Goal: Task Accomplishment & Management: Complete application form

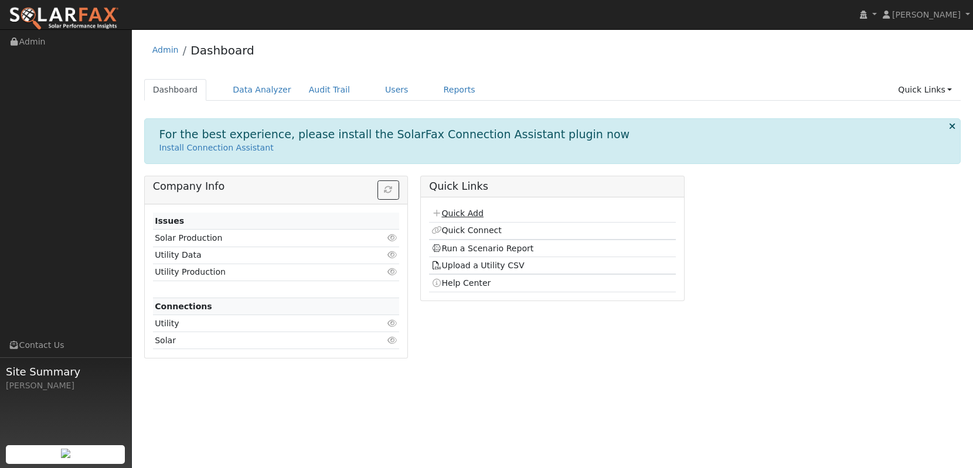
click at [478, 213] on link "Quick Add" at bounding box center [457, 213] width 52 height 9
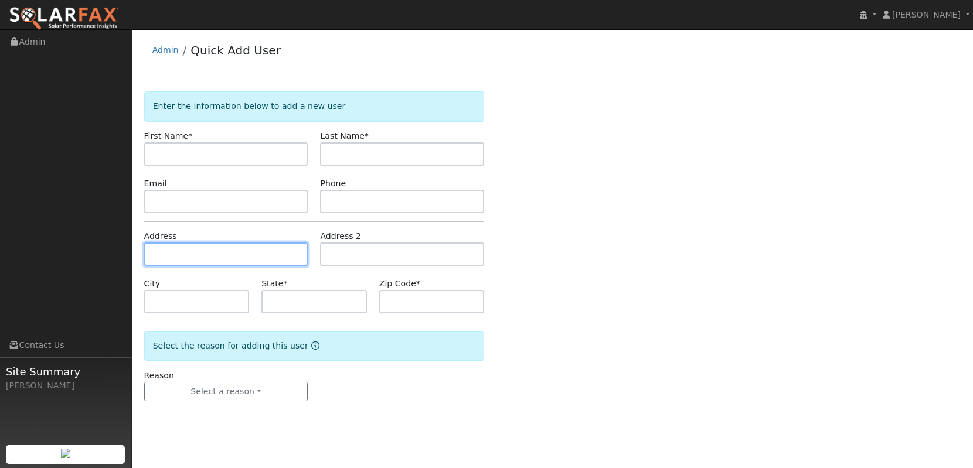
click at [240, 248] on input "text" at bounding box center [226, 254] width 164 height 23
paste input "[STREET_ADDRESS][PERSON_NAME]"
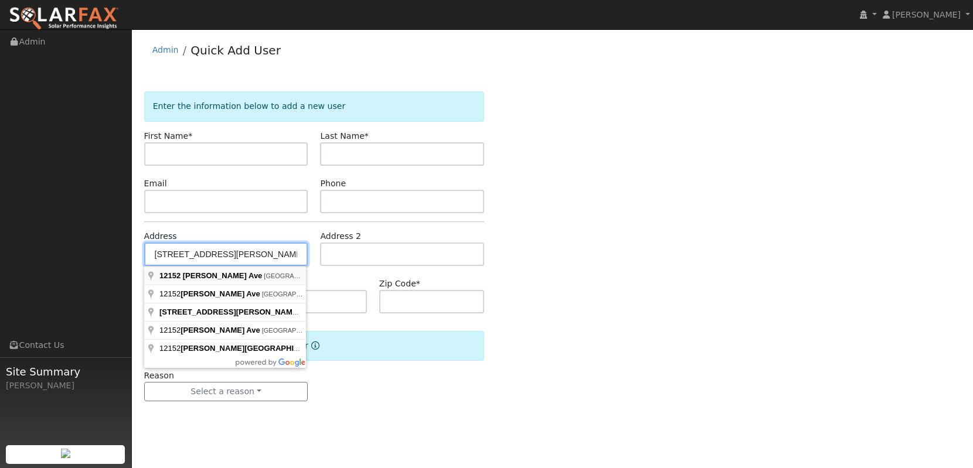
type input "[STREET_ADDRESS][PERSON_NAME]"
type input "Santa [PERSON_NAME]"
type input "CA"
type input "92705"
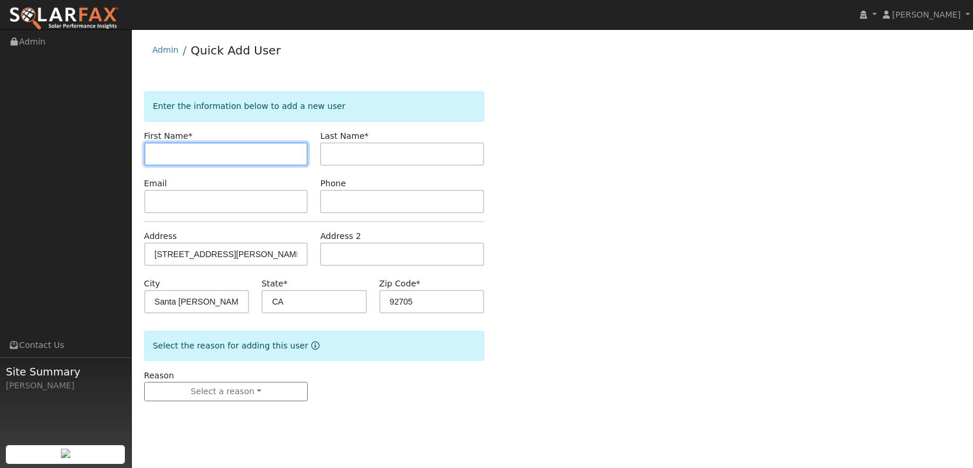
click at [258, 162] on input "text" at bounding box center [226, 153] width 164 height 23
paste input "Thianh Lu"
type input "Thianh Lu"
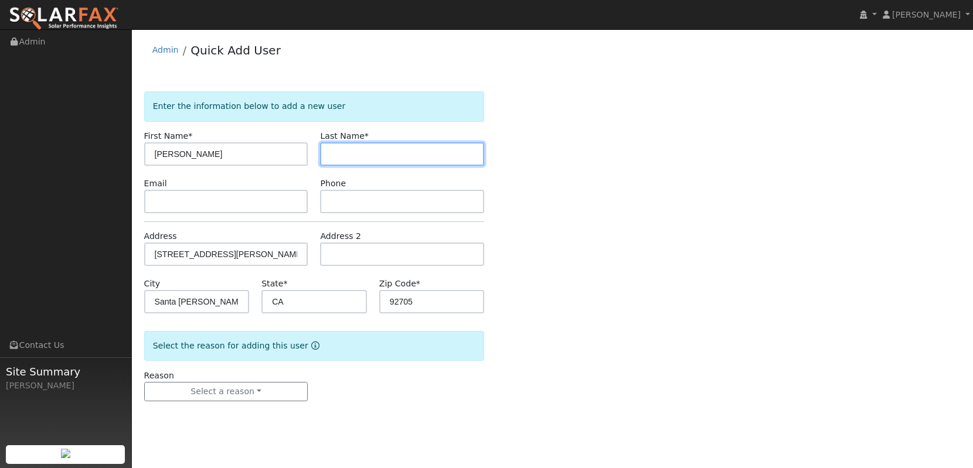
click at [396, 153] on input "text" at bounding box center [402, 153] width 164 height 23
type input "LU"
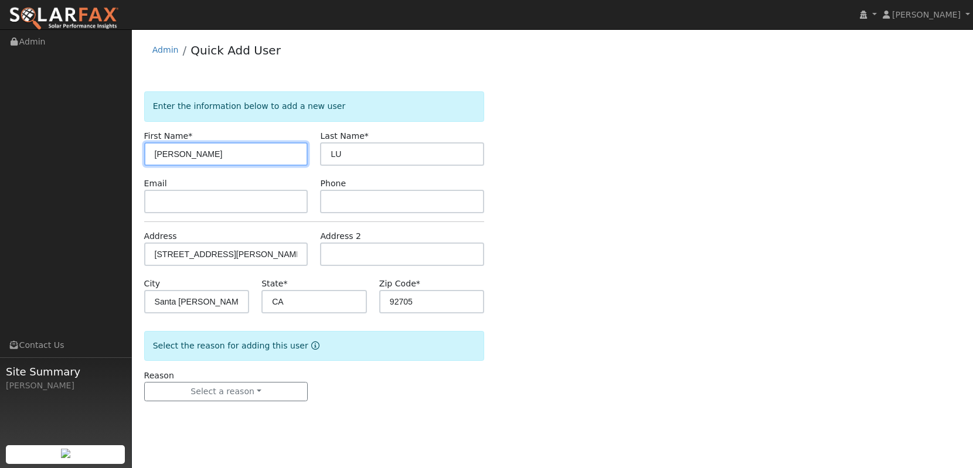
click at [282, 153] on input "Thianh Lu" at bounding box center [226, 153] width 164 height 23
type input "Thianh"
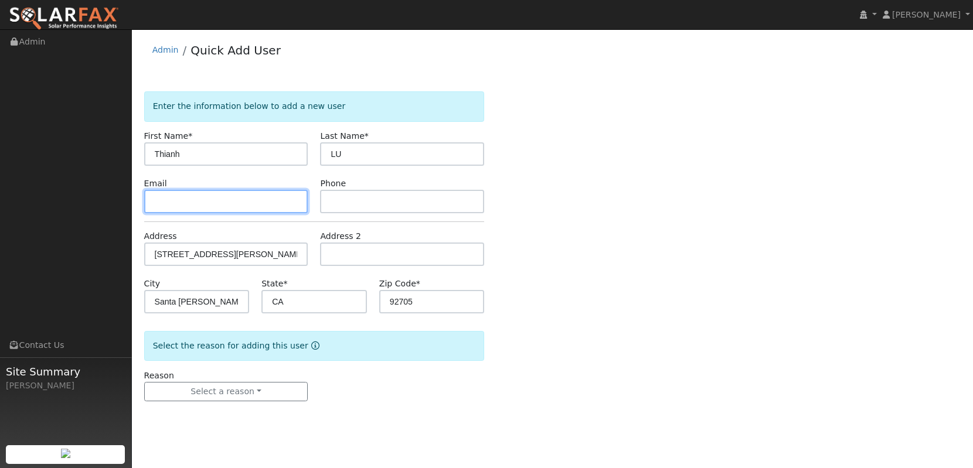
click at [273, 206] on input "text" at bounding box center [226, 201] width 164 height 23
paste input "thianhlu@yahoo.com"
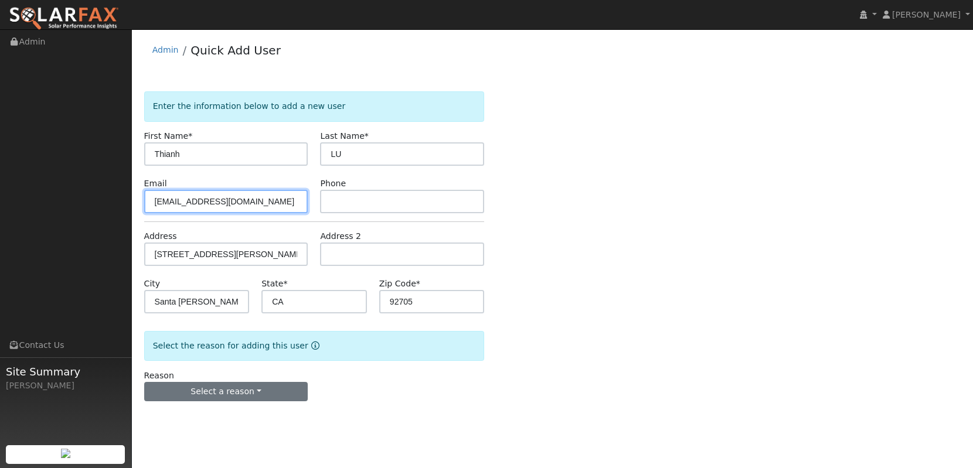
type input "thianhlu@yahoo.com"
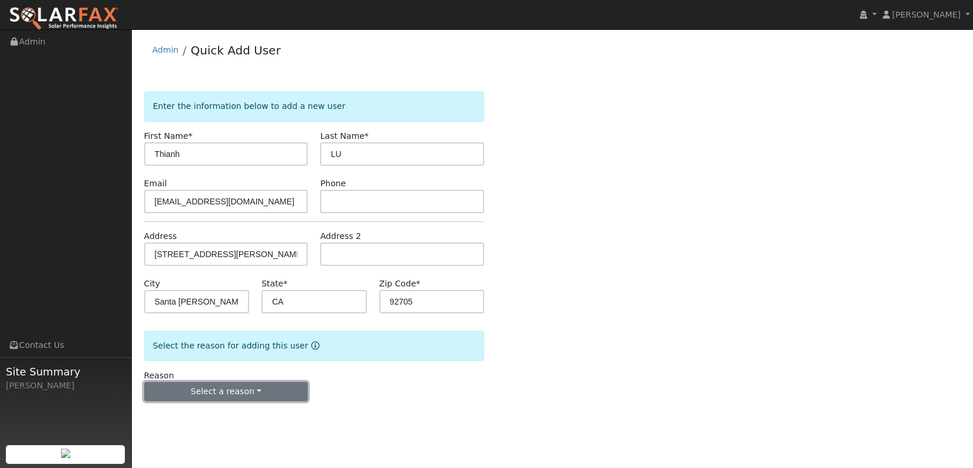
click at [190, 391] on button "Select a reason" at bounding box center [226, 392] width 164 height 20
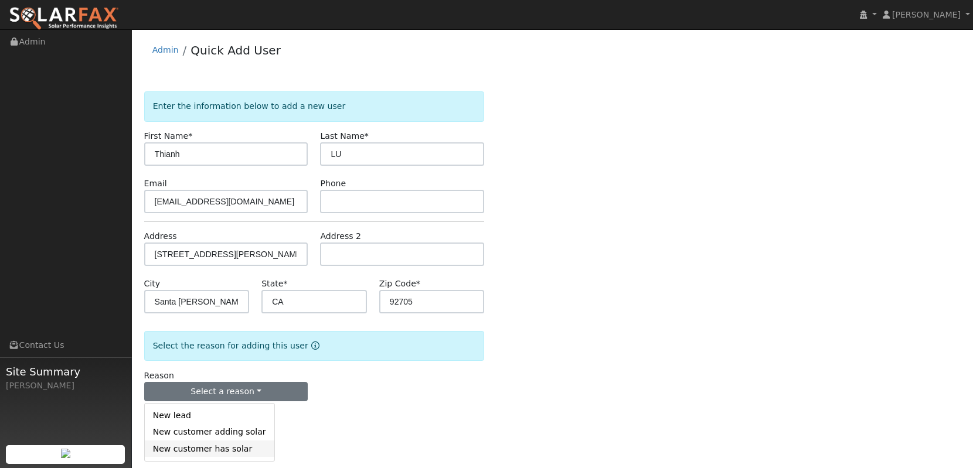
click at [199, 449] on link "New customer has solar" at bounding box center [210, 449] width 130 height 16
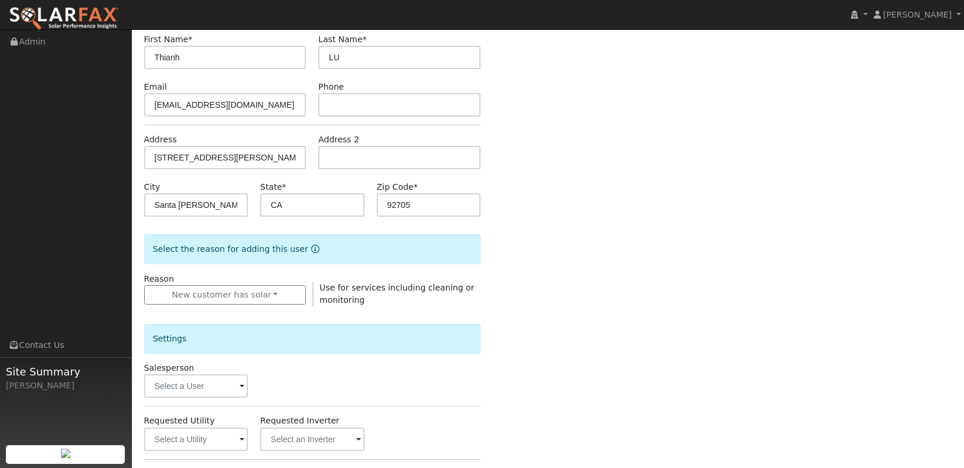
scroll to position [106, 0]
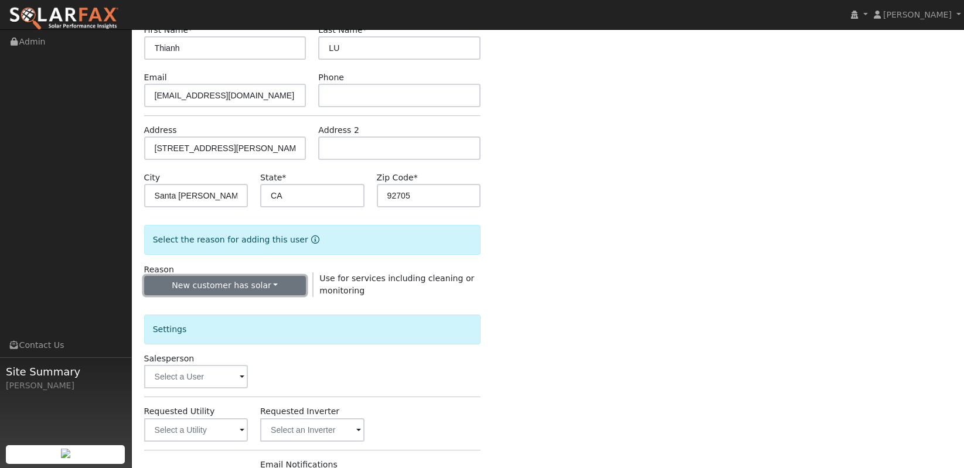
click at [229, 290] on button "New customer has solar" at bounding box center [225, 286] width 162 height 20
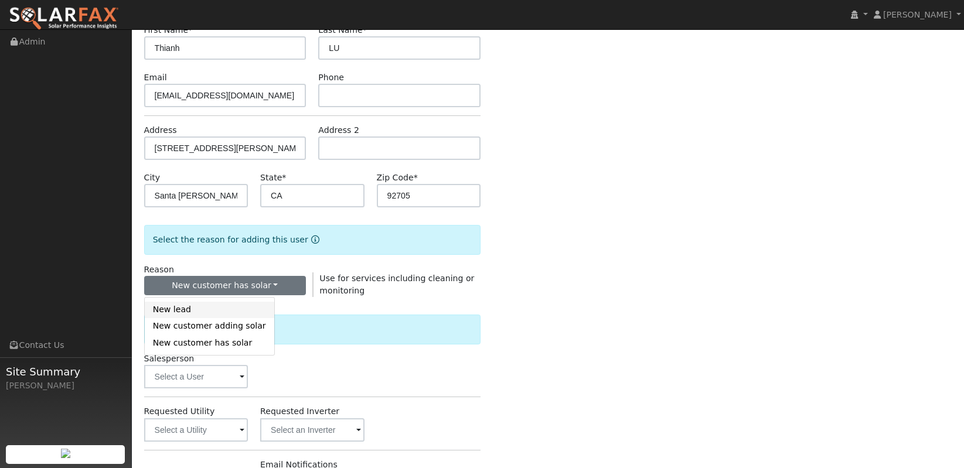
click at [214, 311] on link "New lead" at bounding box center [210, 310] width 130 height 16
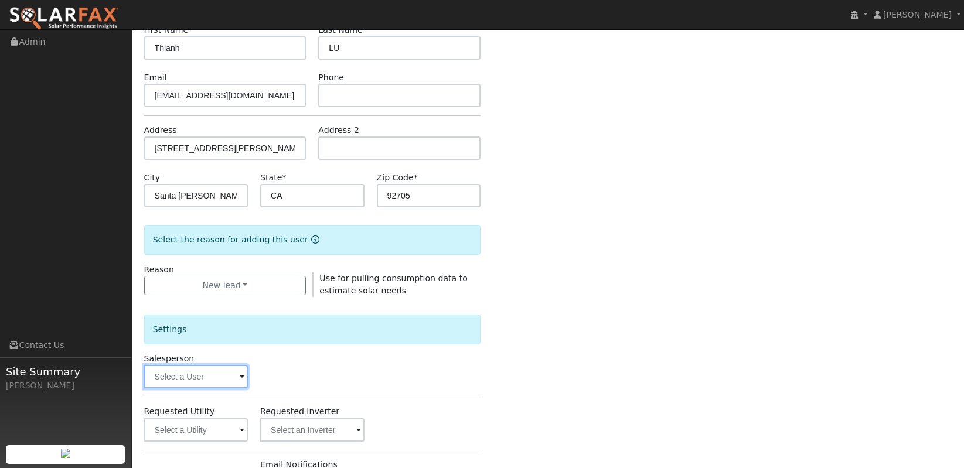
click at [200, 379] on input "text" at bounding box center [196, 376] width 104 height 23
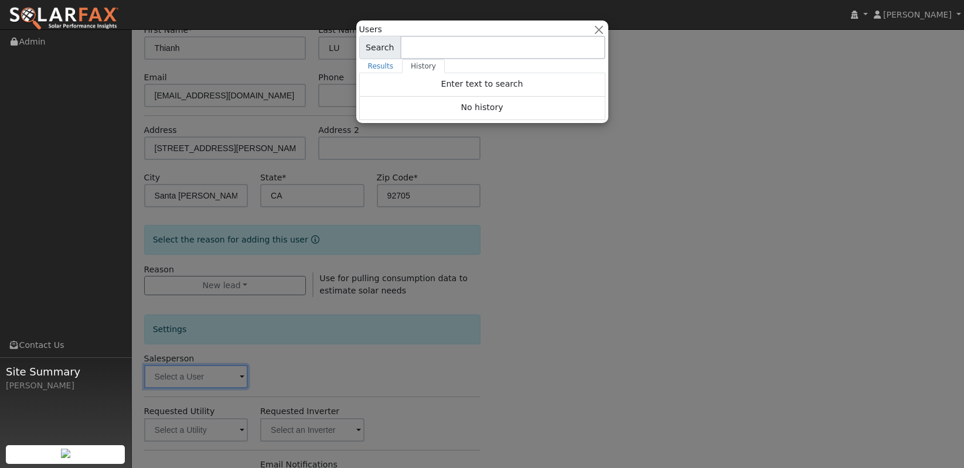
click at [534, 201] on div at bounding box center [482, 234] width 964 height 468
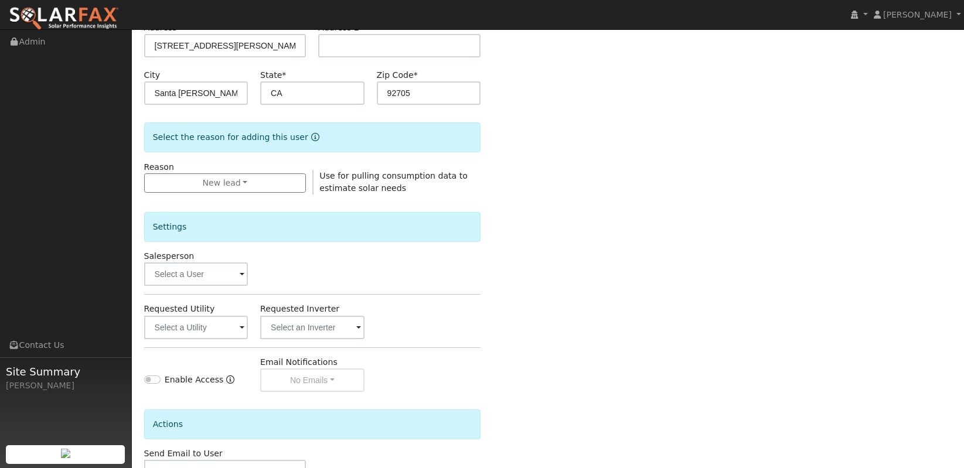
scroll to position [213, 0]
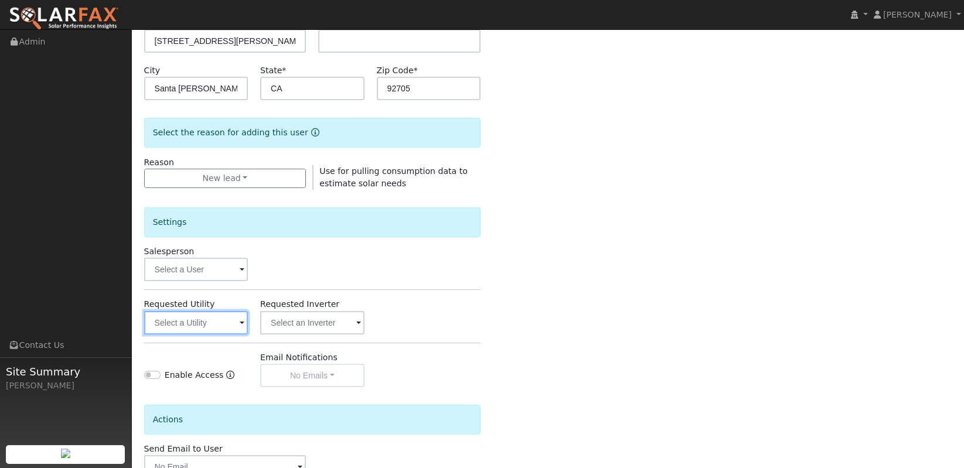
click at [219, 323] on input "text" at bounding box center [196, 322] width 104 height 23
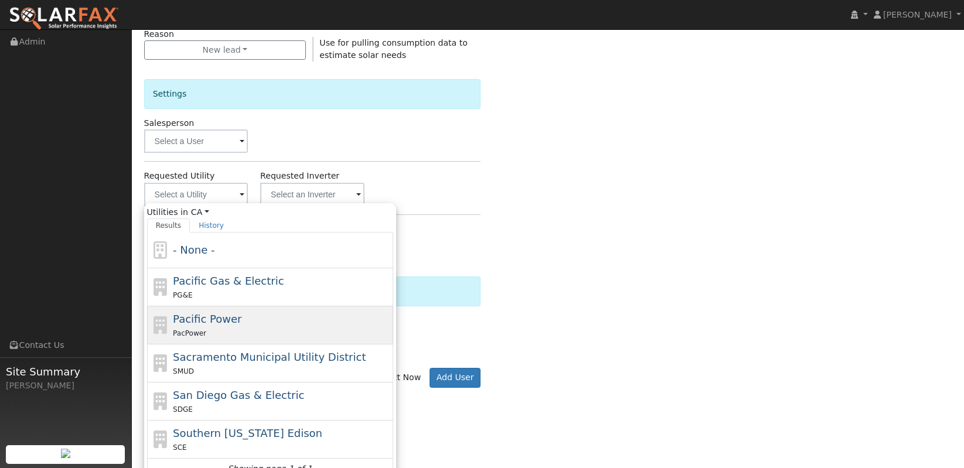
click at [203, 435] on span "Southern California Edison" at bounding box center [247, 433] width 149 height 12
type input "Southern California Edison"
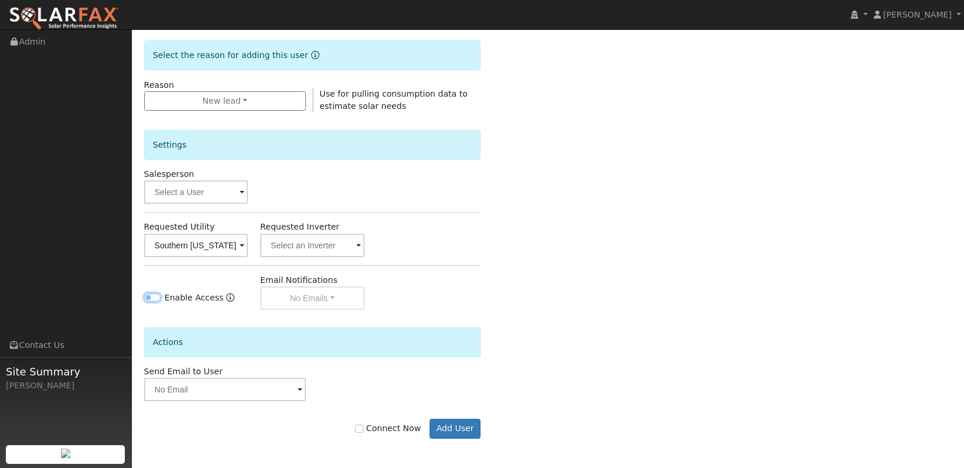
click at [147, 297] on input "Enable Access" at bounding box center [152, 298] width 16 height 8
checkbox input "true"
click at [259, 391] on input "text" at bounding box center [225, 389] width 162 height 23
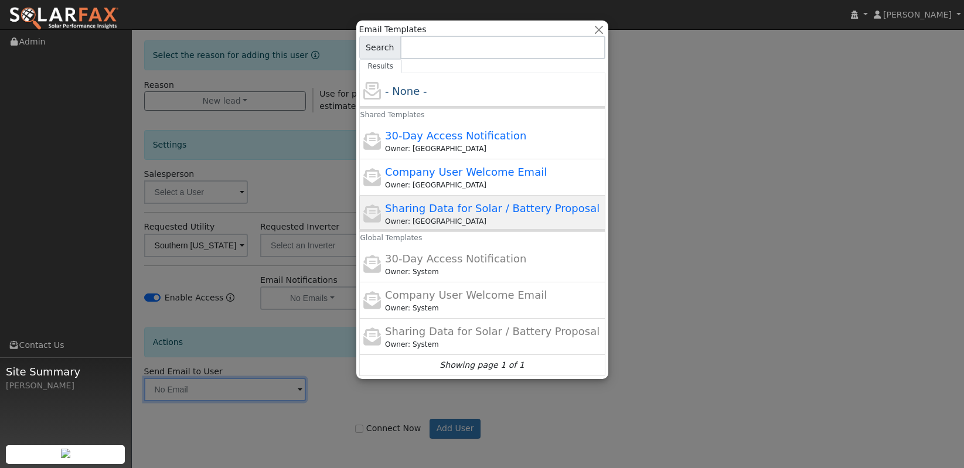
click at [465, 214] on div "Sharing Data for Solar / Battery Proposal Owner: ND" at bounding box center [493, 213] width 217 height 26
type input "Sharing Data for Solar / Battery Proposal"
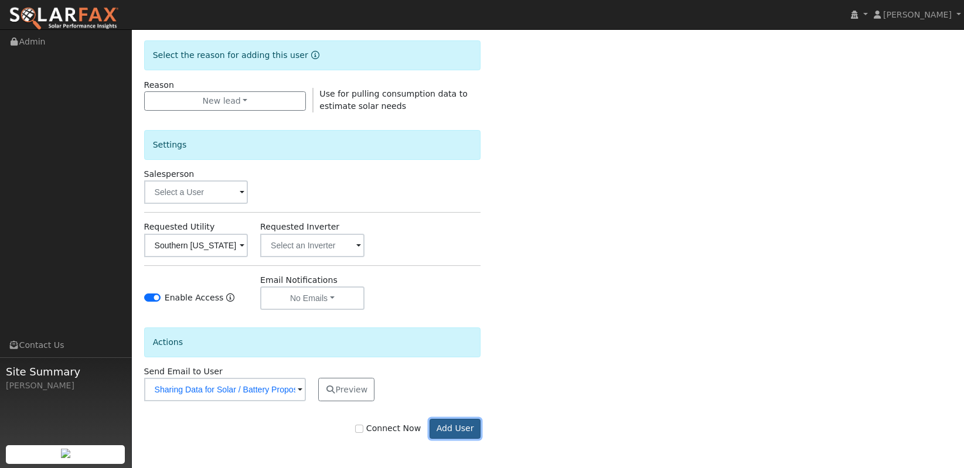
click at [445, 432] on button "Add User" at bounding box center [455, 429] width 51 height 20
